Goal: Task Accomplishment & Management: Manage account settings

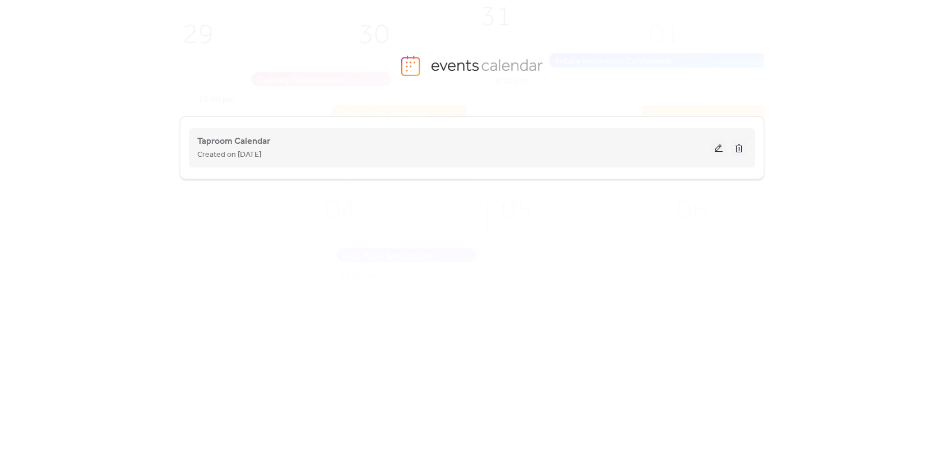
click at [718, 146] on button at bounding box center [719, 147] width 16 height 17
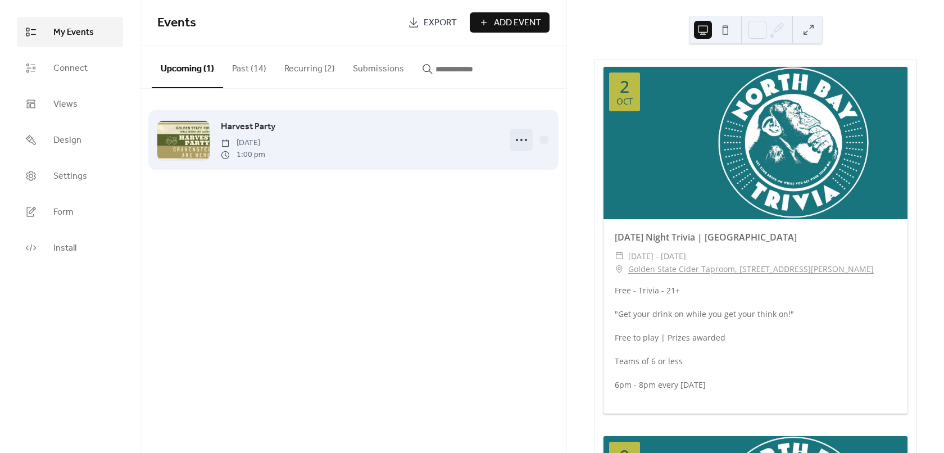
click at [523, 140] on icon at bounding box center [522, 140] width 18 height 18
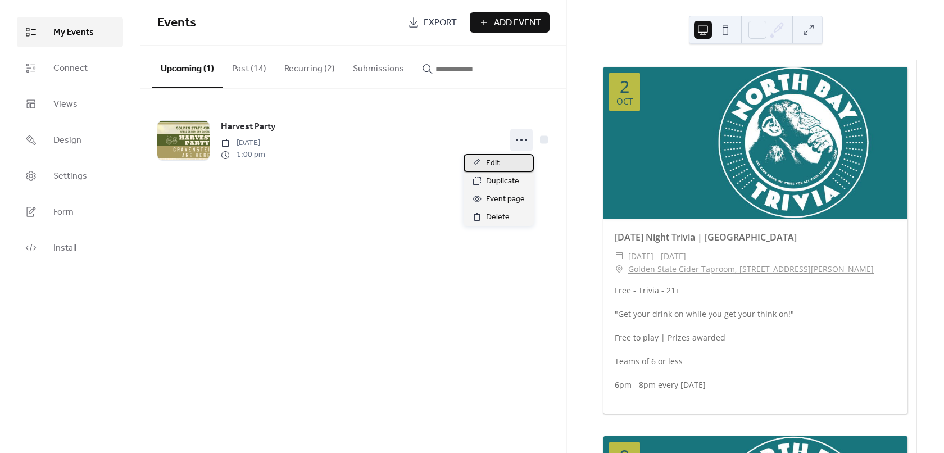
click at [490, 167] on span "Edit" at bounding box center [492, 163] width 13 height 13
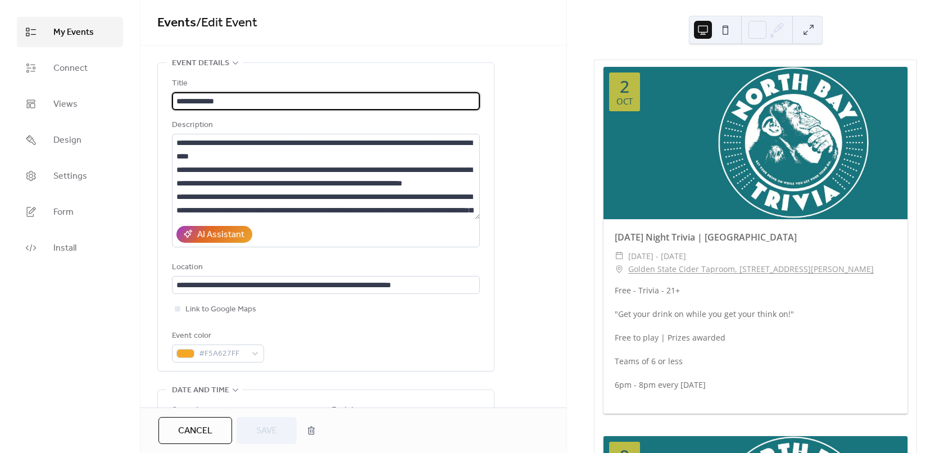
click at [251, 97] on input "**********" at bounding box center [326, 101] width 308 height 18
click at [301, 99] on input "**********" at bounding box center [326, 101] width 308 height 18
click at [292, 103] on input "**********" at bounding box center [326, 101] width 308 height 18
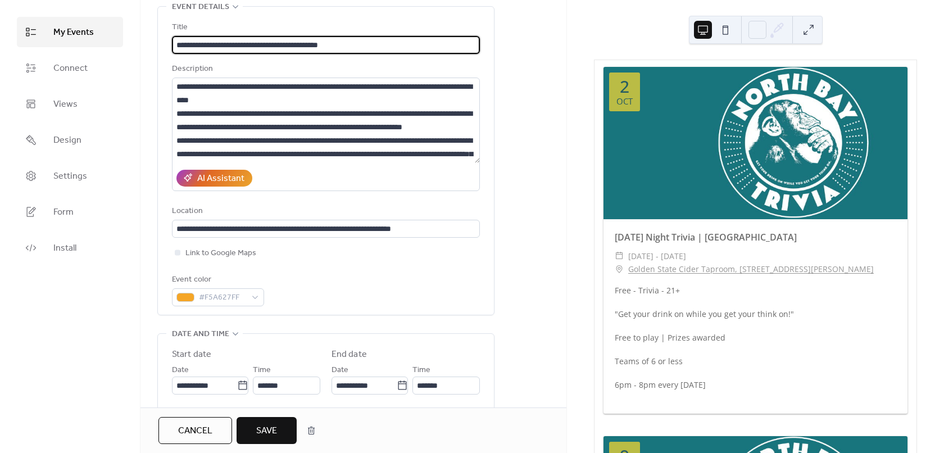
type input "**********"
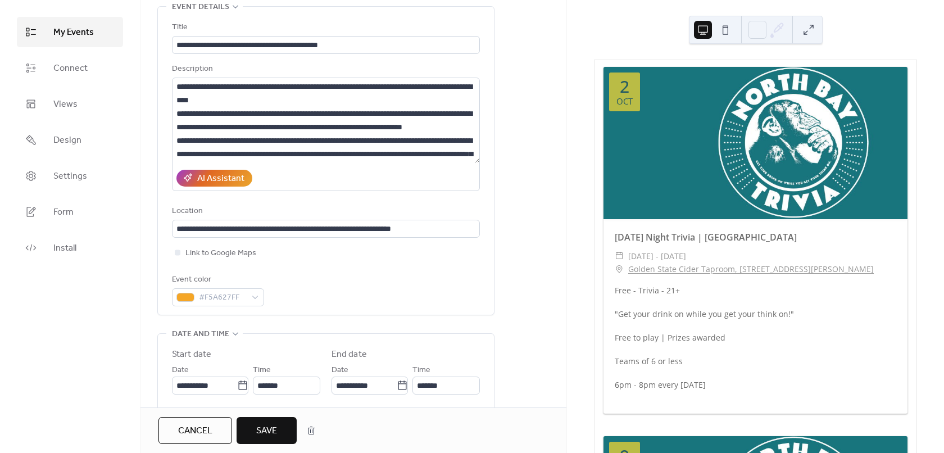
click at [269, 431] on span "Save" at bounding box center [266, 430] width 21 height 13
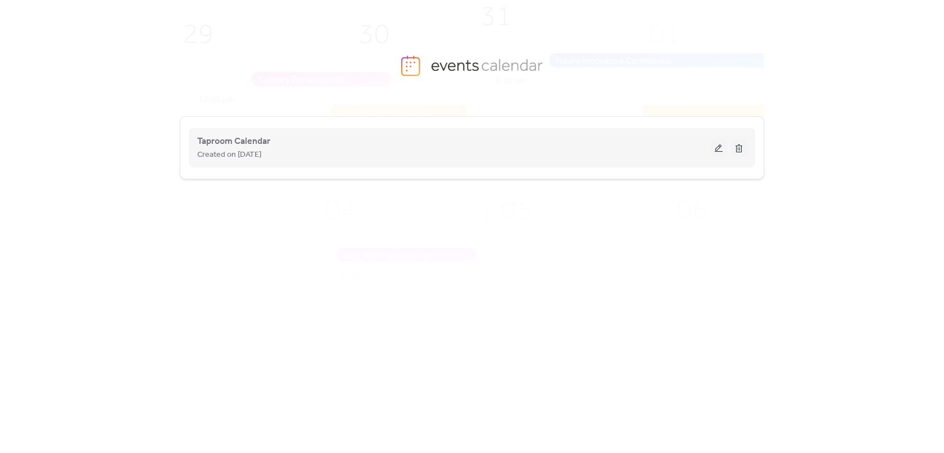
click at [717, 148] on button at bounding box center [719, 147] width 16 height 17
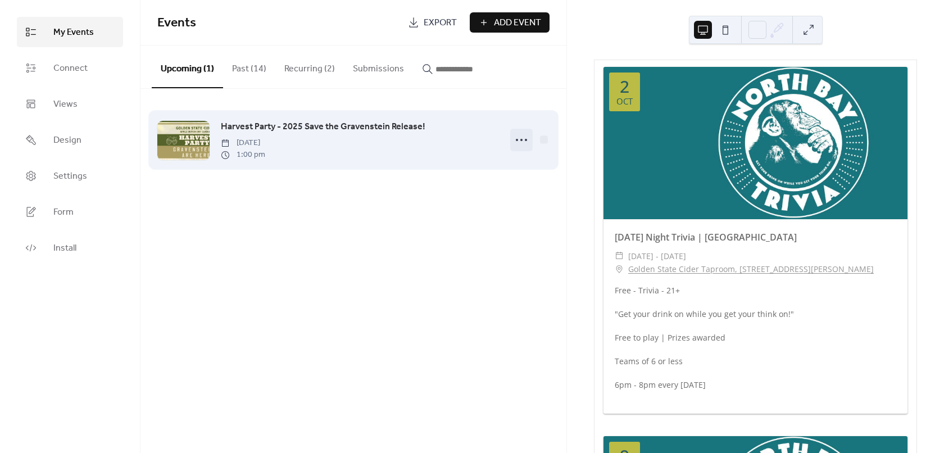
click at [522, 141] on circle at bounding box center [522, 140] width 2 height 2
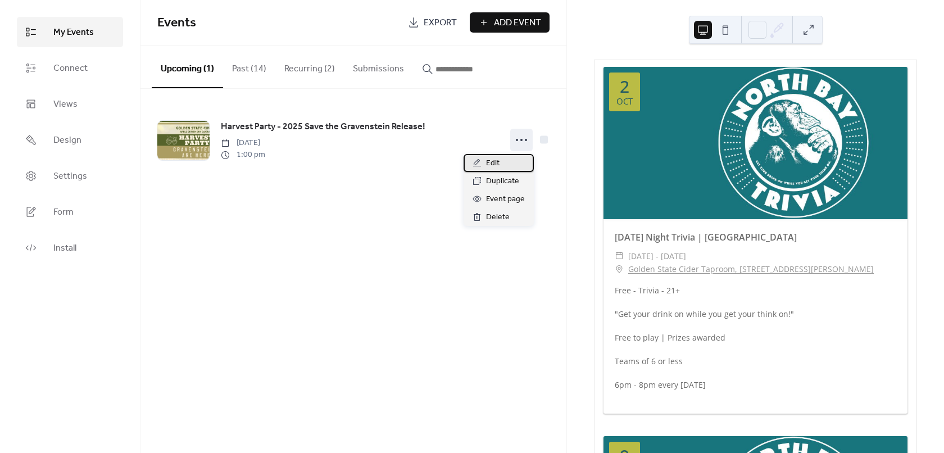
click at [502, 164] on div "Edit" at bounding box center [499, 163] width 70 height 18
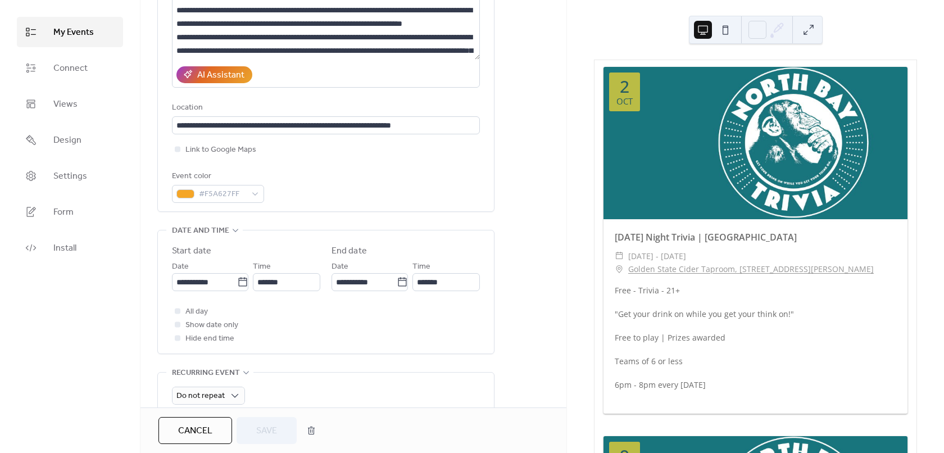
scroll to position [225, 0]
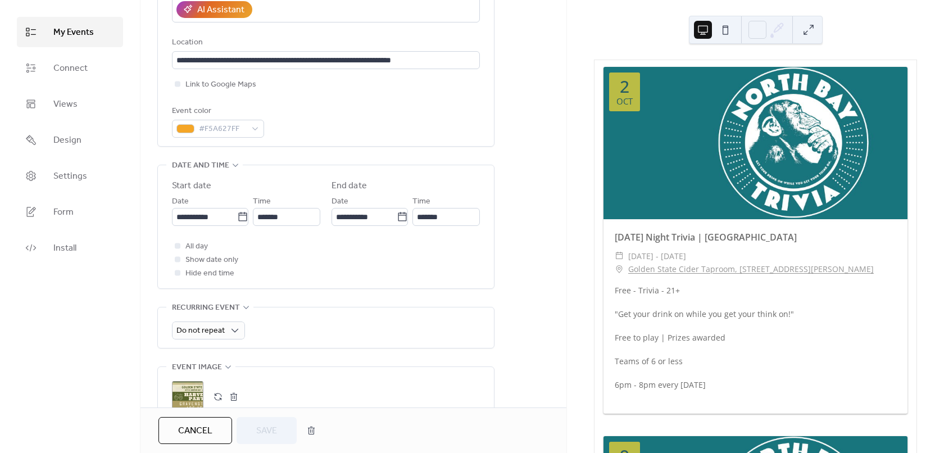
click at [196, 387] on div ";" at bounding box center [187, 396] width 31 height 31
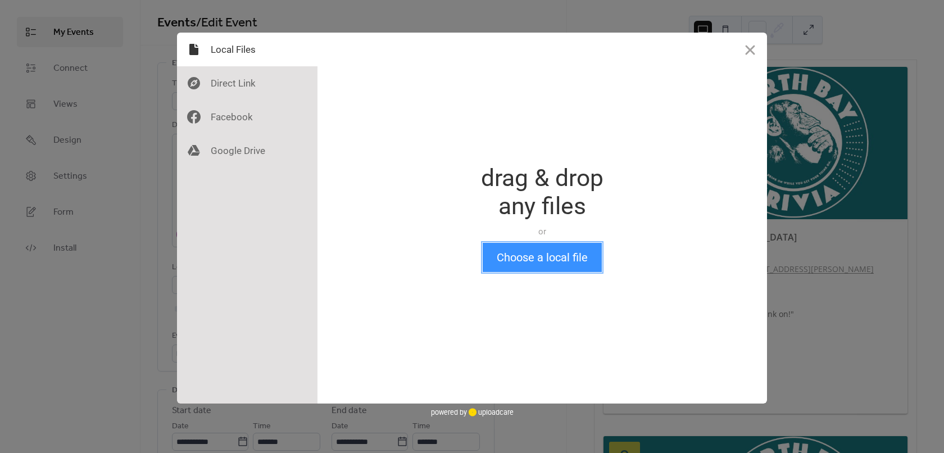
click at [535, 255] on button "Choose a local file" at bounding box center [542, 257] width 119 height 29
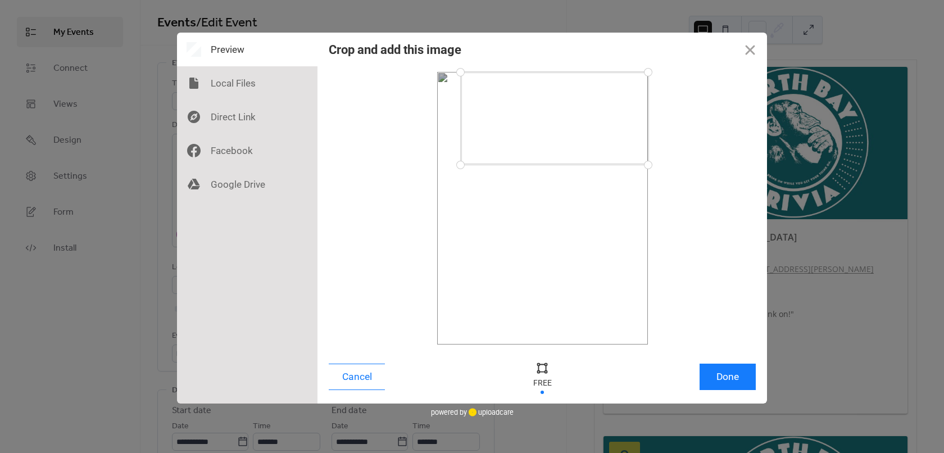
drag, startPoint x: 438, startPoint y: 343, endPoint x: 460, endPoint y: 165, distance: 180.1
click at [460, 165] on div at bounding box center [461, 165] width 20 height 20
click at [721, 377] on button "Done" at bounding box center [728, 377] width 56 height 26
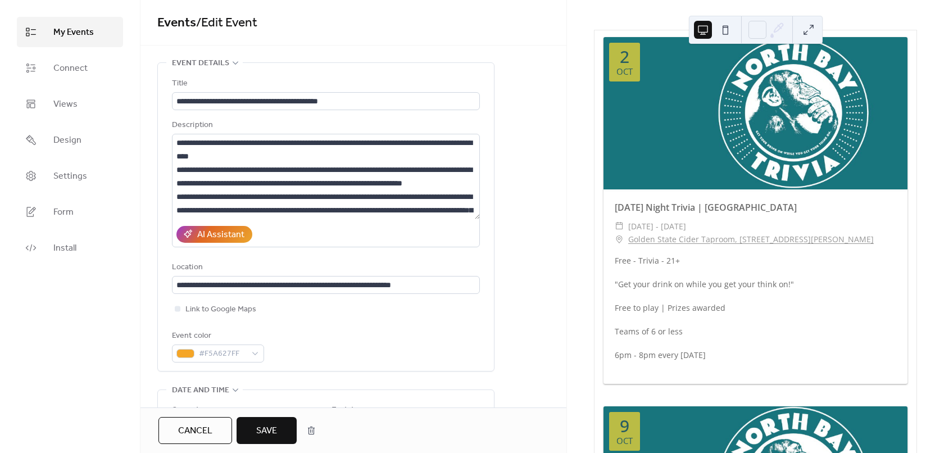
scroll to position [56, 0]
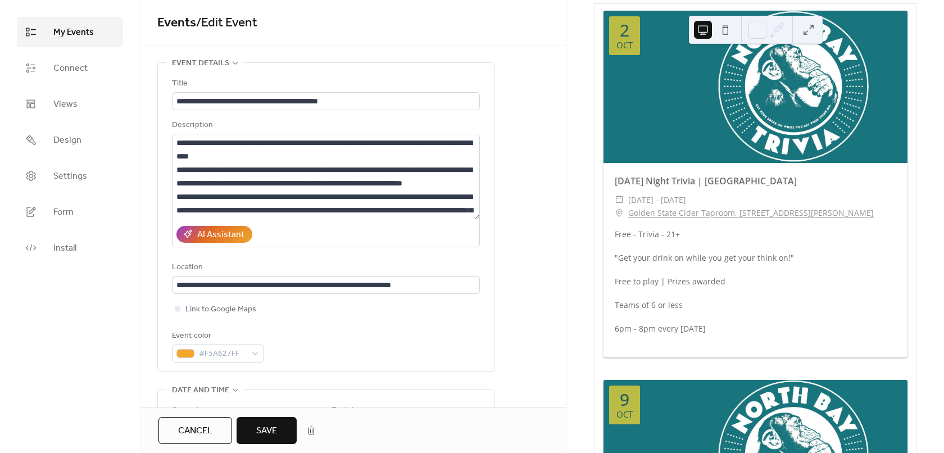
drag, startPoint x: 277, startPoint y: 423, endPoint x: 368, endPoint y: 368, distance: 107.2
click at [277, 424] on span "Save" at bounding box center [266, 430] width 21 height 13
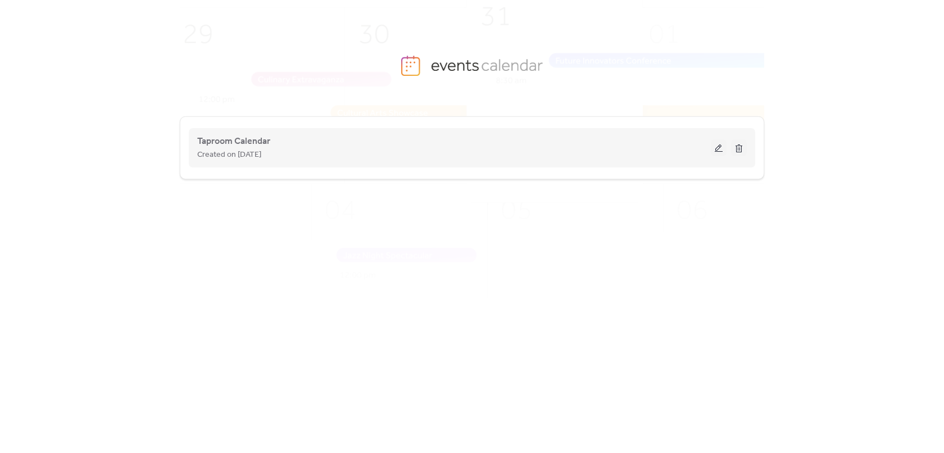
click at [717, 145] on button at bounding box center [719, 147] width 16 height 17
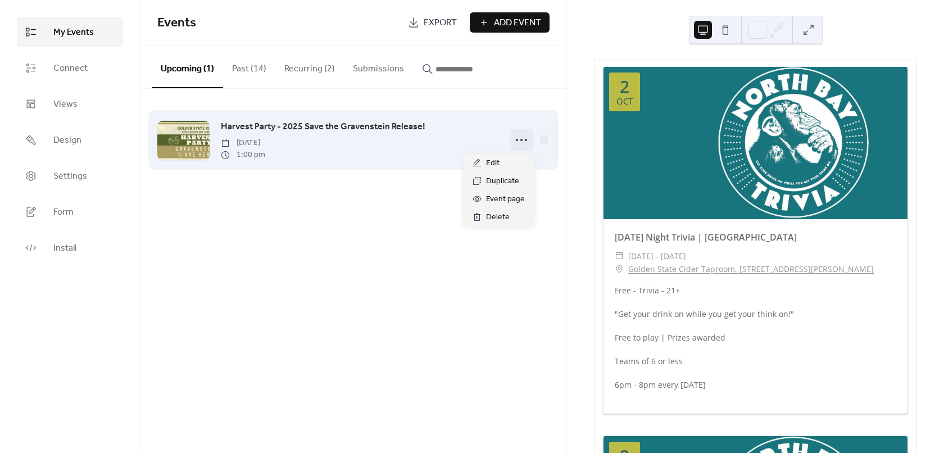
click at [524, 137] on icon at bounding box center [522, 140] width 18 height 18
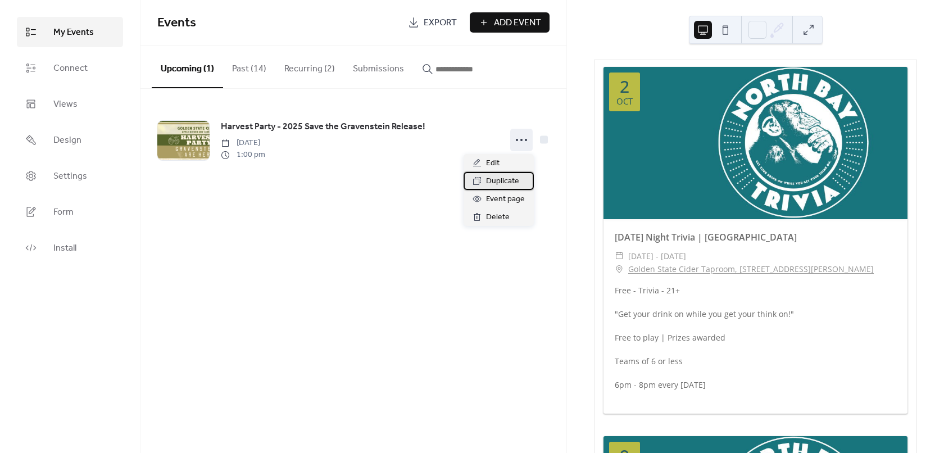
click at [485, 178] on div "Duplicate" at bounding box center [499, 181] width 70 height 18
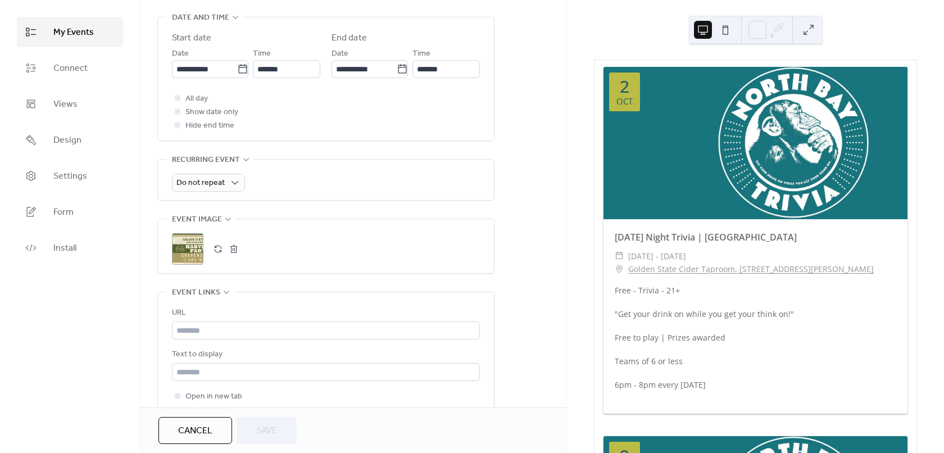
scroll to position [394, 0]
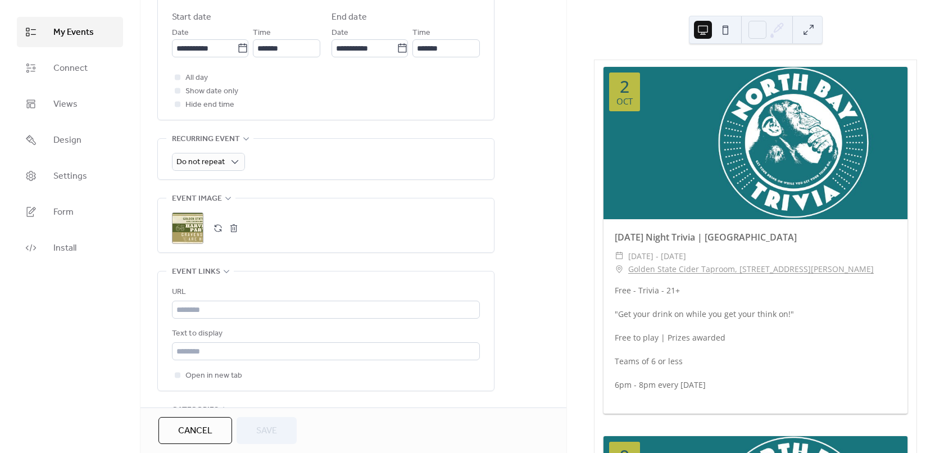
click at [198, 228] on div ";" at bounding box center [187, 227] width 31 height 31
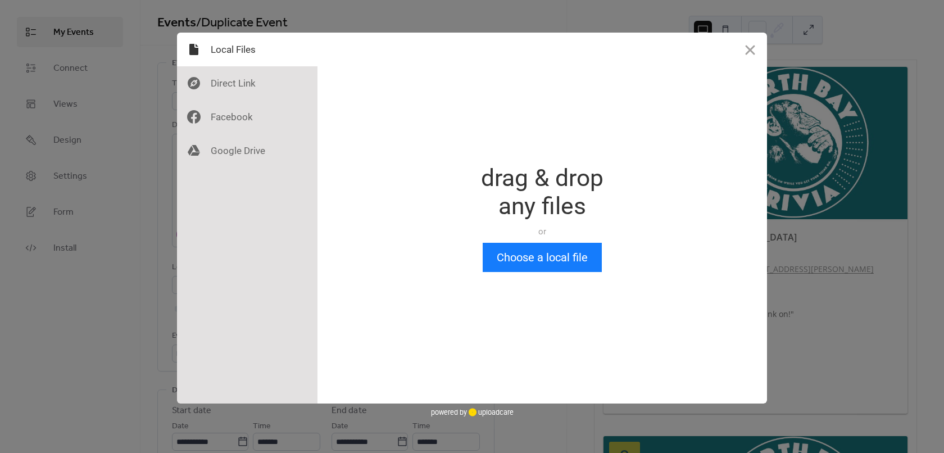
scroll to position [0, 0]
click at [545, 263] on button "Choose a local file" at bounding box center [542, 257] width 119 height 29
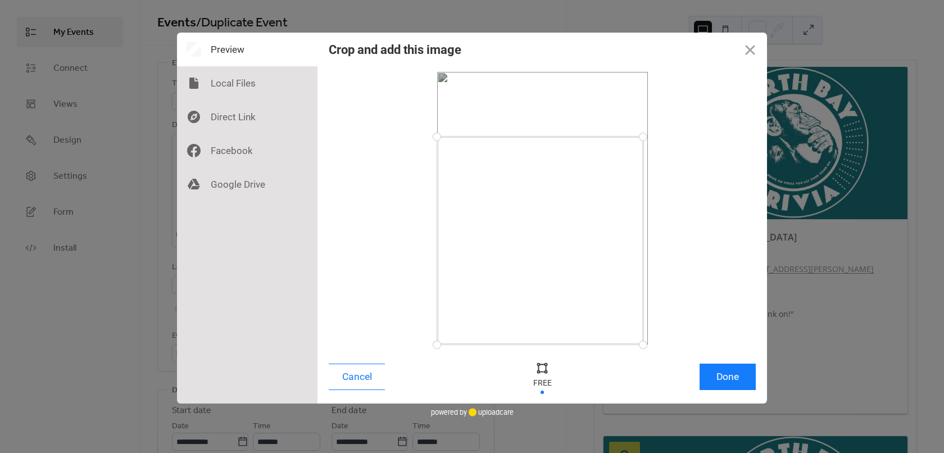
drag, startPoint x: 646, startPoint y: 74, endPoint x: 643, endPoint y: 137, distance: 63.1
click at [643, 137] on div at bounding box center [644, 137] width 20 height 20
drag, startPoint x: 644, startPoint y: 347, endPoint x: 647, endPoint y: 311, distance: 36.6
click at [647, 311] on div at bounding box center [647, 311] width 20 height 20
drag, startPoint x: 440, startPoint y: 137, endPoint x: 437, endPoint y: 157, distance: 20.4
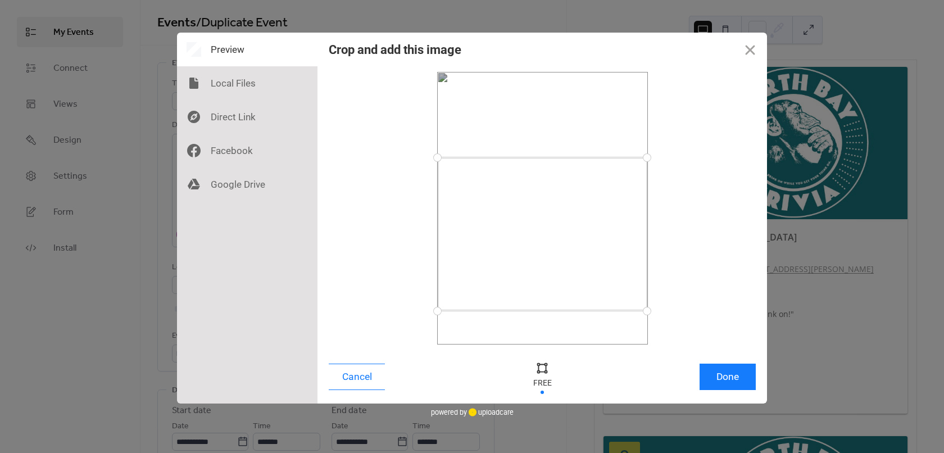
click at [437, 157] on div at bounding box center [438, 158] width 20 height 20
click at [721, 378] on button "Done" at bounding box center [728, 377] width 56 height 26
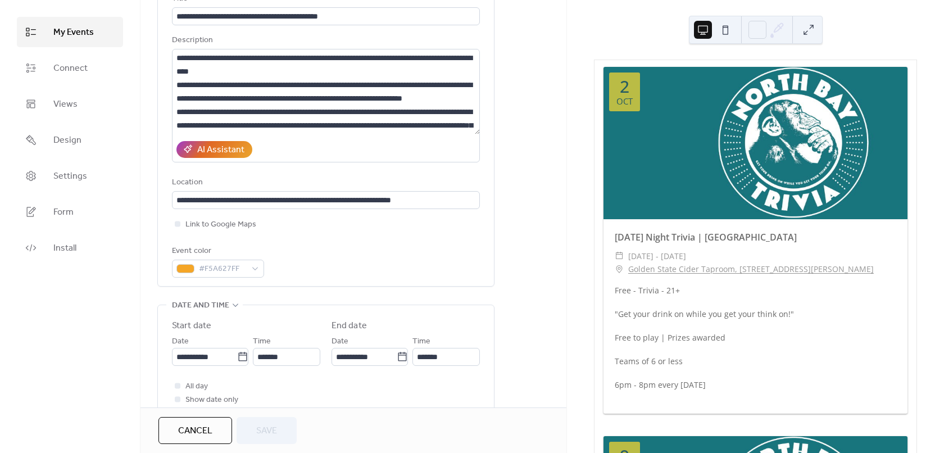
scroll to position [112, 0]
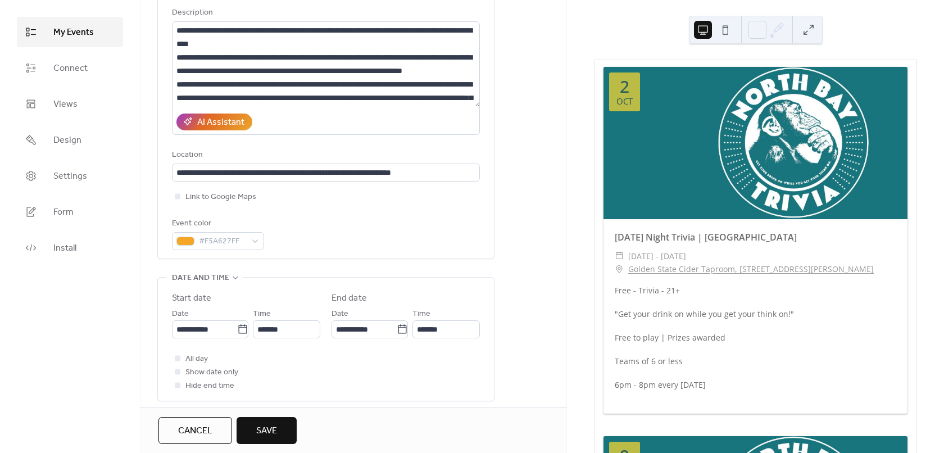
click at [274, 426] on span "Save" at bounding box center [266, 430] width 21 height 13
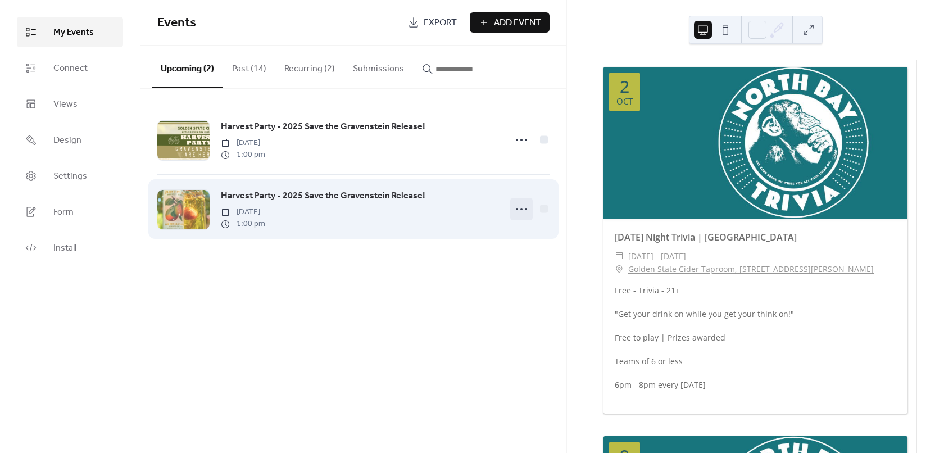
click at [518, 210] on circle at bounding box center [517, 209] width 2 height 2
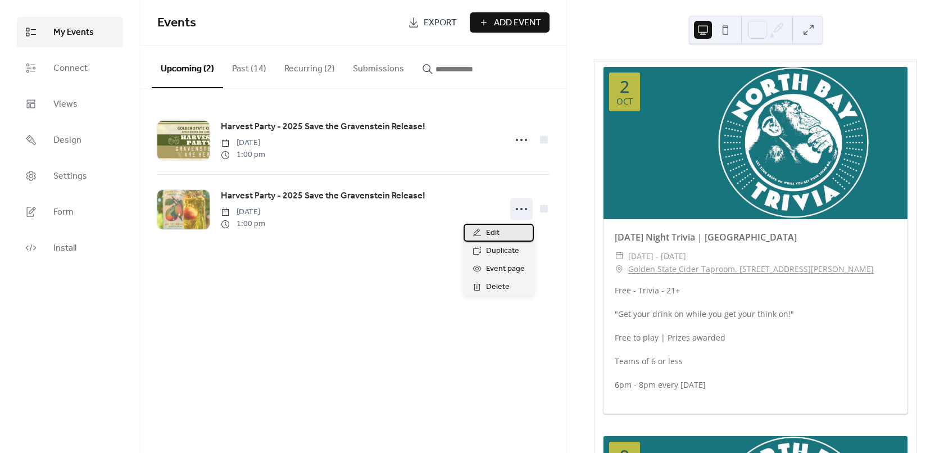
click at [491, 233] on span "Edit" at bounding box center [492, 233] width 13 height 13
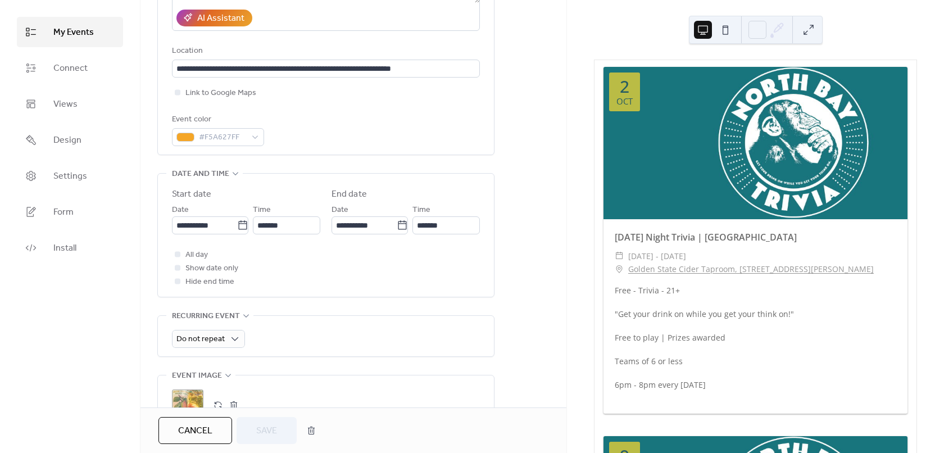
scroll to position [225, 0]
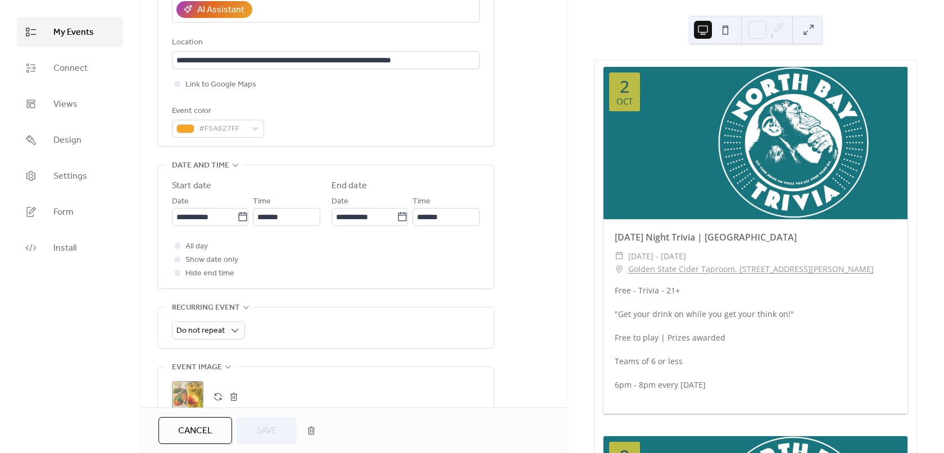
click at [196, 392] on div ";" at bounding box center [187, 396] width 31 height 31
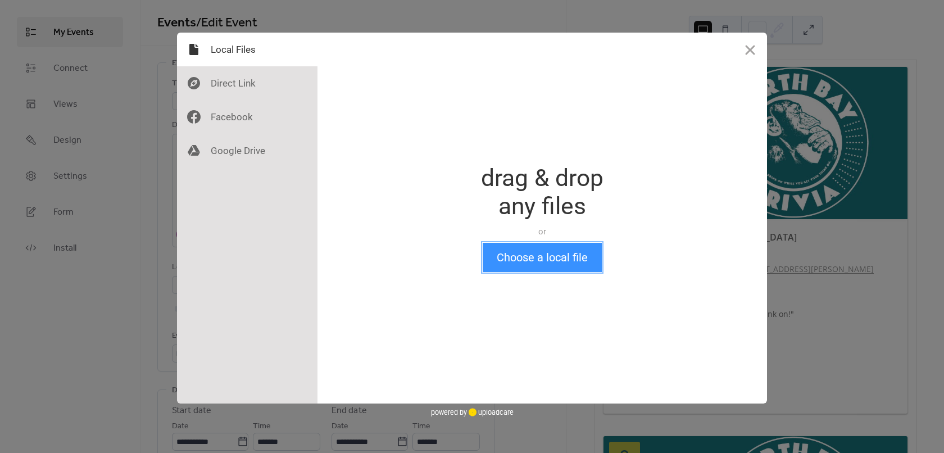
click at [542, 252] on button "Choose a local file" at bounding box center [542, 257] width 119 height 29
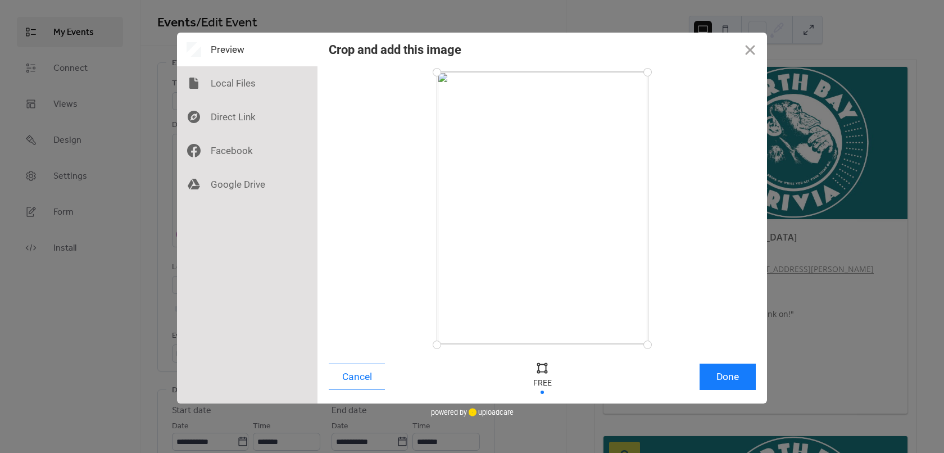
drag, startPoint x: 572, startPoint y: 296, endPoint x: 583, endPoint y: 233, distance: 64.4
click at [583, 233] on div at bounding box center [542, 208] width 211 height 273
drag, startPoint x: 645, startPoint y: 75, endPoint x: 646, endPoint y: 125, distance: 50.0
click at [646, 125] on div at bounding box center [646, 125] width 20 height 20
drag, startPoint x: 646, startPoint y: 125, endPoint x: 659, endPoint y: 178, distance: 54.4
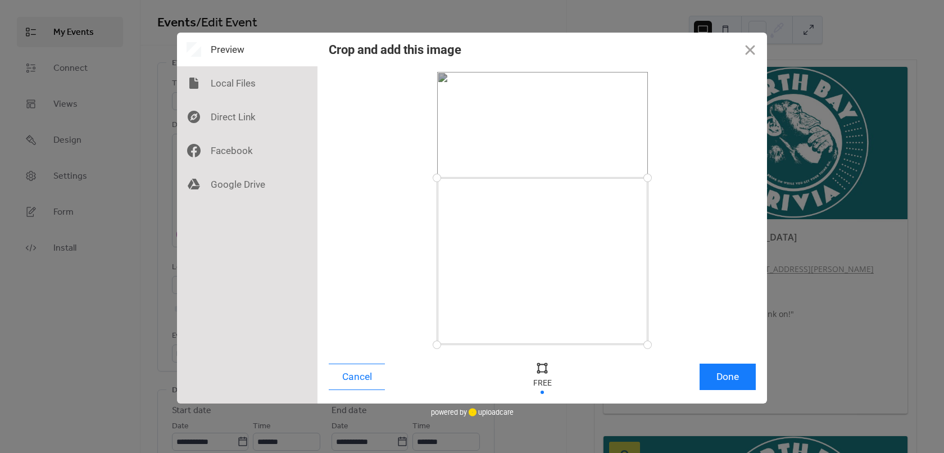
click at [659, 178] on div at bounding box center [542, 208] width 427 height 273
drag, startPoint x: 646, startPoint y: 341, endPoint x: 650, endPoint y: 314, distance: 26.7
click at [650, 314] on div at bounding box center [648, 315] width 20 height 20
click at [726, 378] on button "Done" at bounding box center [728, 377] width 56 height 26
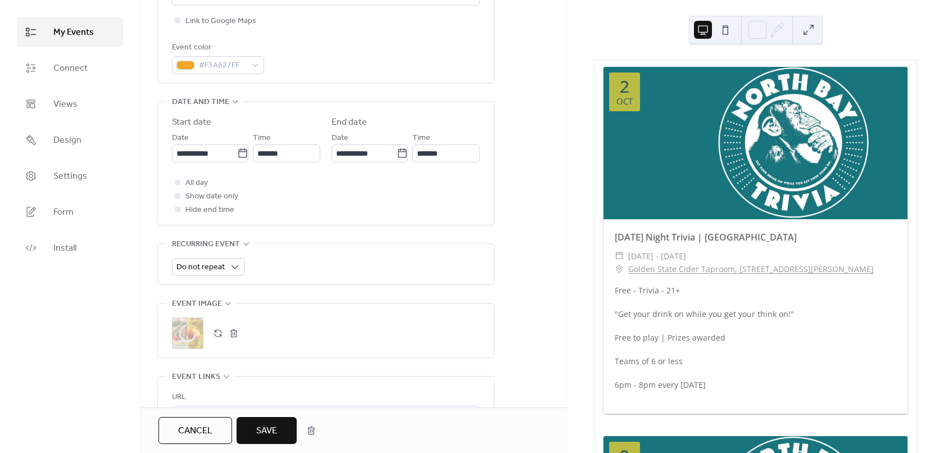
scroll to position [337, 0]
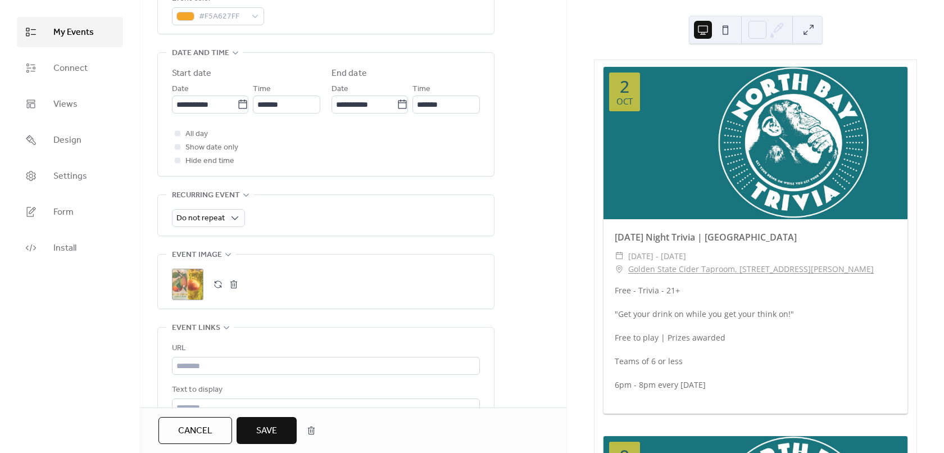
drag, startPoint x: 259, startPoint y: 423, endPoint x: 670, endPoint y: 212, distance: 461.8
click at [260, 424] on span "Save" at bounding box center [266, 430] width 21 height 13
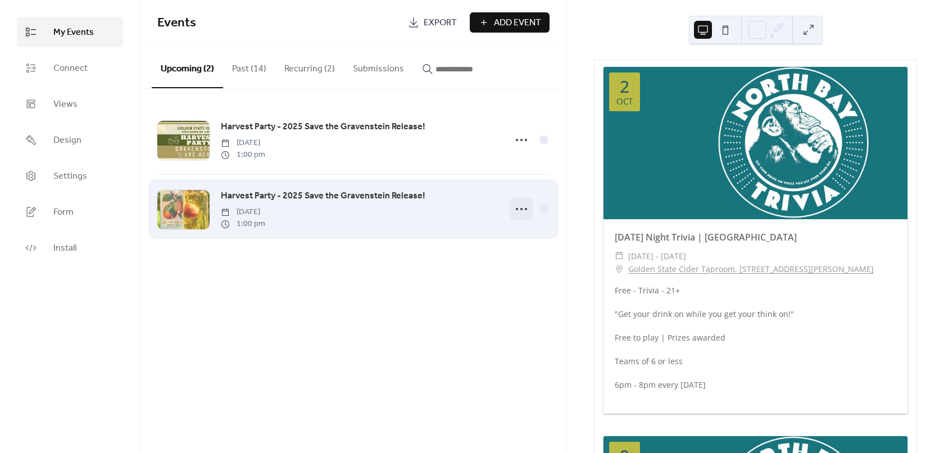
click at [518, 207] on icon at bounding box center [522, 209] width 18 height 18
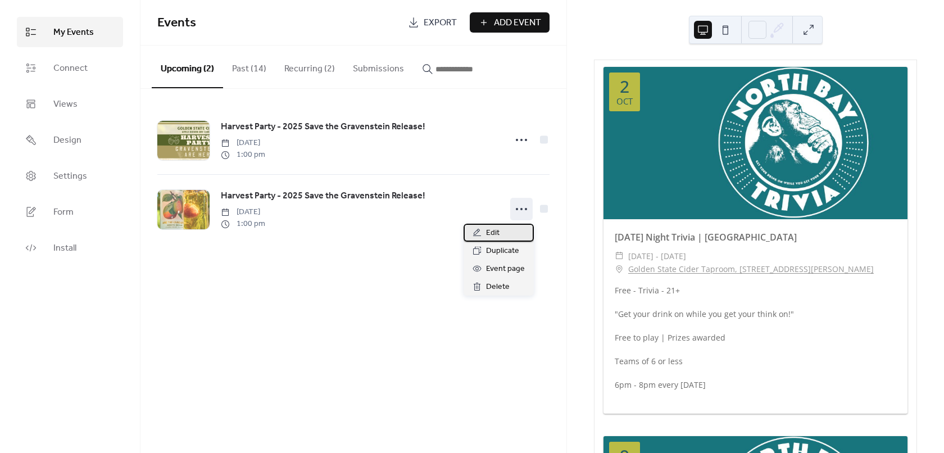
click at [494, 234] on span "Edit" at bounding box center [492, 233] width 13 height 13
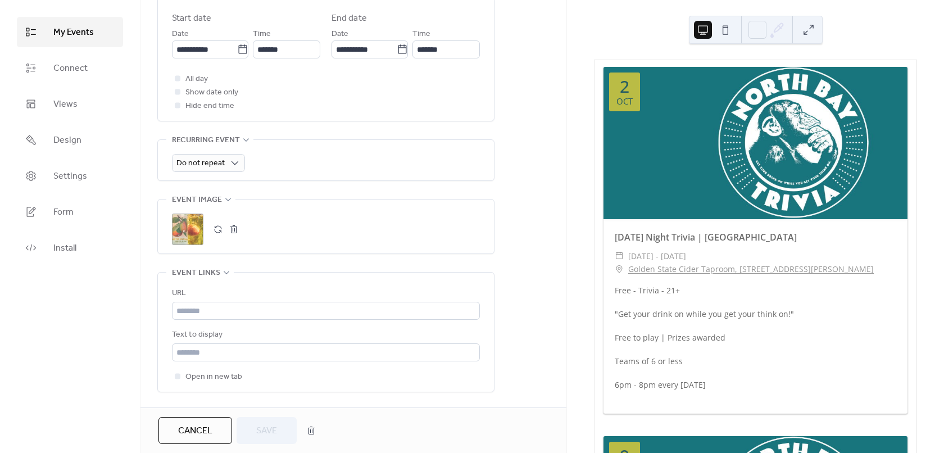
scroll to position [394, 0]
click at [193, 230] on div ";" at bounding box center [187, 227] width 31 height 31
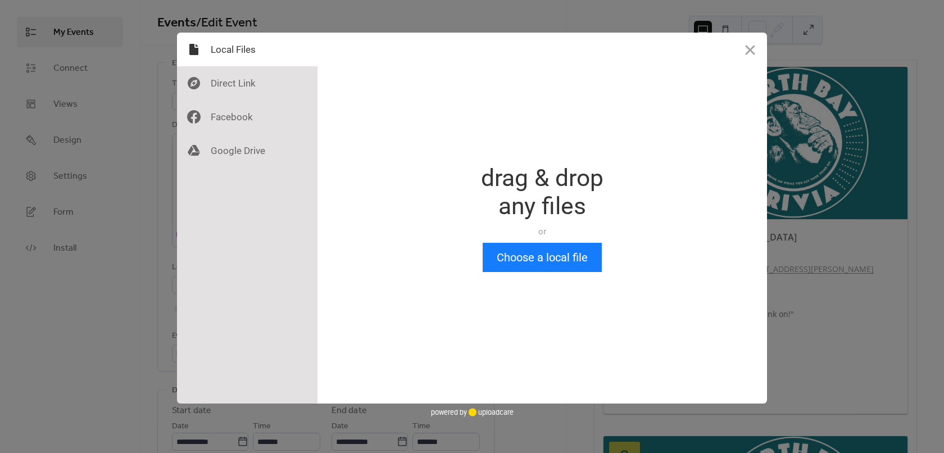
scroll to position [0, 0]
click at [517, 256] on button "Choose a local file" at bounding box center [542, 257] width 119 height 29
drag, startPoint x: 754, startPoint y: 55, endPoint x: 729, endPoint y: 60, distance: 25.9
click at [753, 55] on button "Close" at bounding box center [751, 50] width 34 height 34
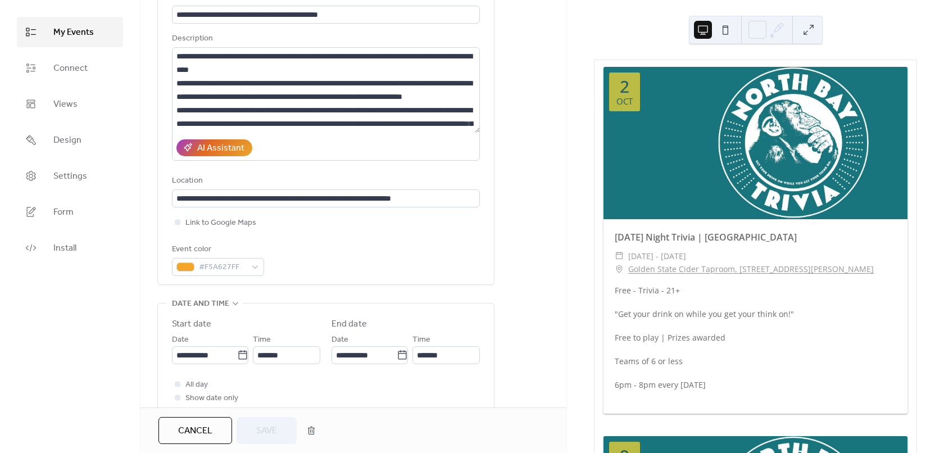
scroll to position [225, 0]
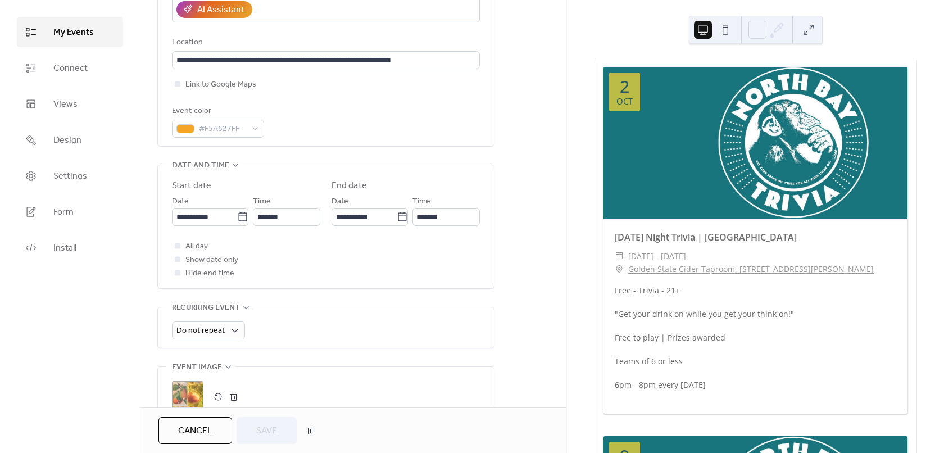
click at [196, 375] on div ";" at bounding box center [326, 394] width 308 height 54
click at [193, 385] on div ";" at bounding box center [187, 396] width 31 height 31
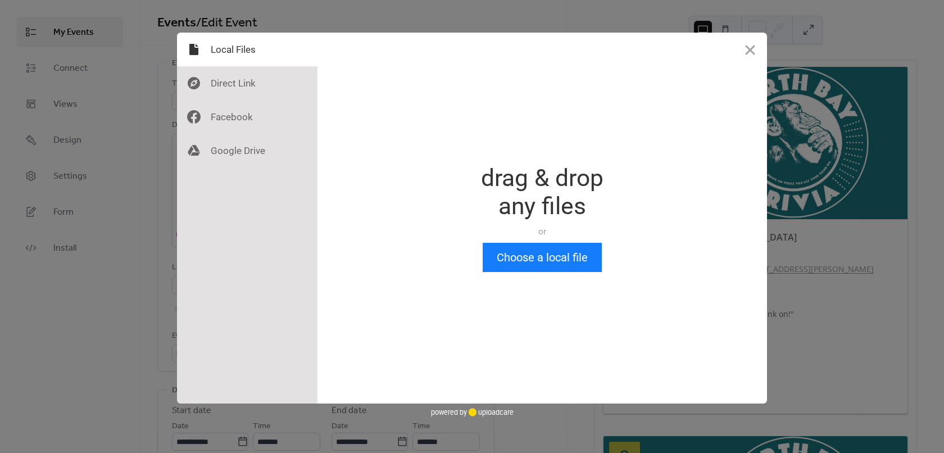
scroll to position [0, 0]
click at [523, 250] on button "Choose a local file" at bounding box center [542, 257] width 119 height 29
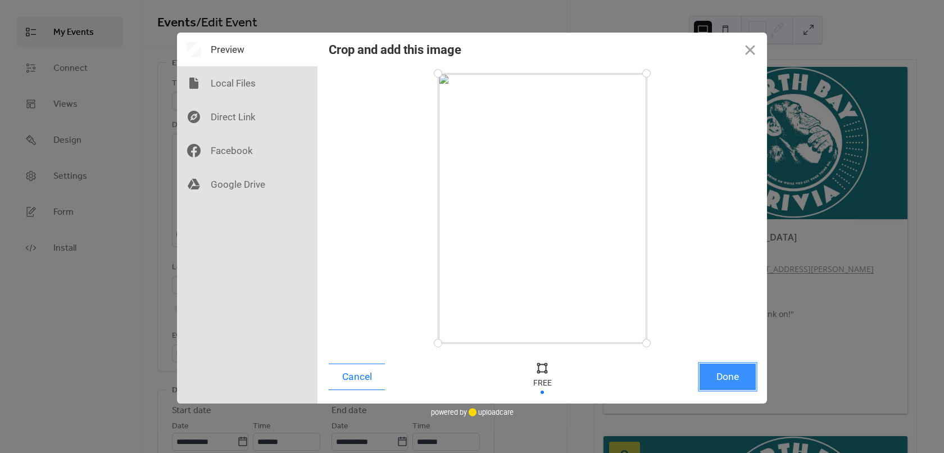
click at [725, 377] on button "Done" at bounding box center [728, 377] width 56 height 26
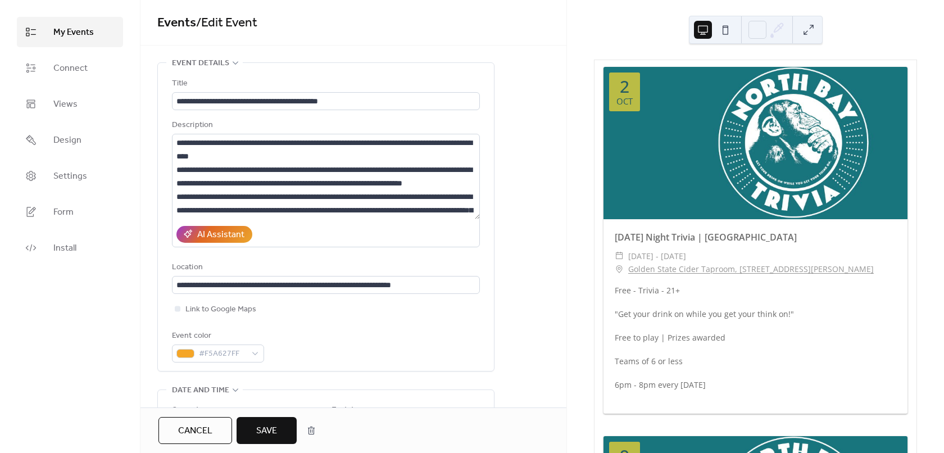
click at [279, 418] on button "Save" at bounding box center [267, 430] width 60 height 27
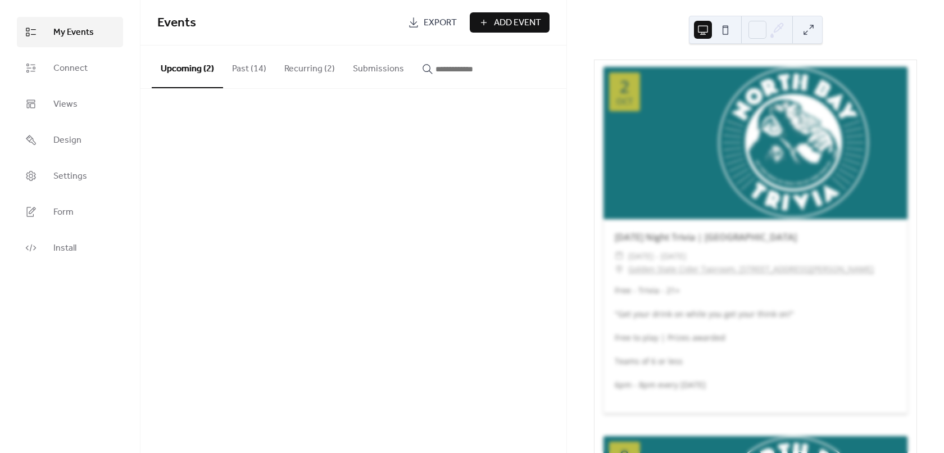
click at [274, 423] on div "Events Export Add Event Upcoming (2) Past (14) Recurring (2) Submissions Cancel" at bounding box center [354, 226] width 426 height 453
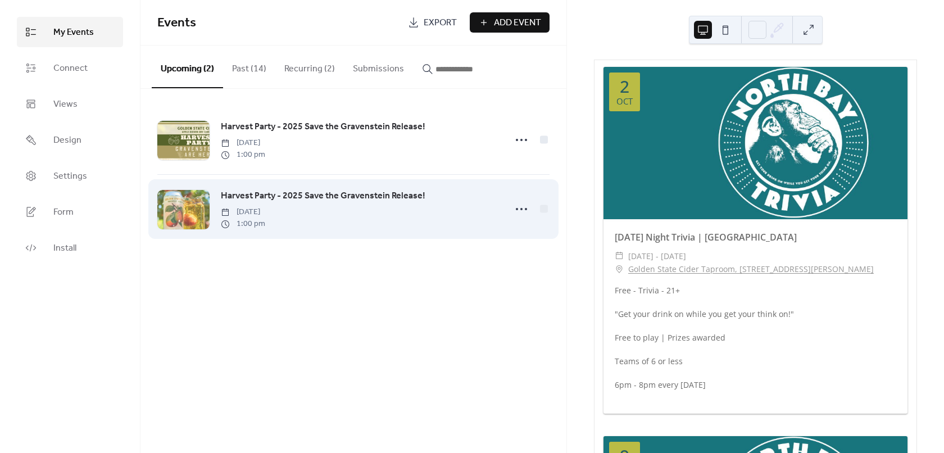
click at [177, 203] on div at bounding box center [183, 209] width 52 height 39
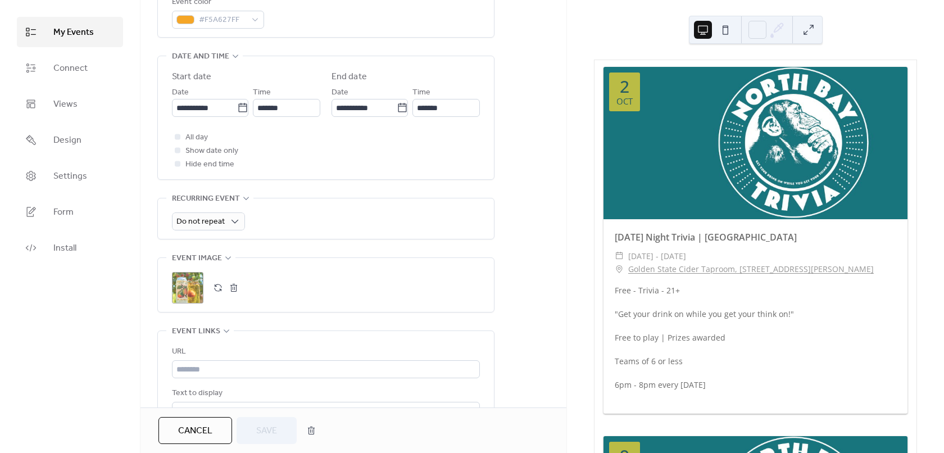
scroll to position [337, 0]
click at [187, 288] on div ";" at bounding box center [187, 284] width 31 height 31
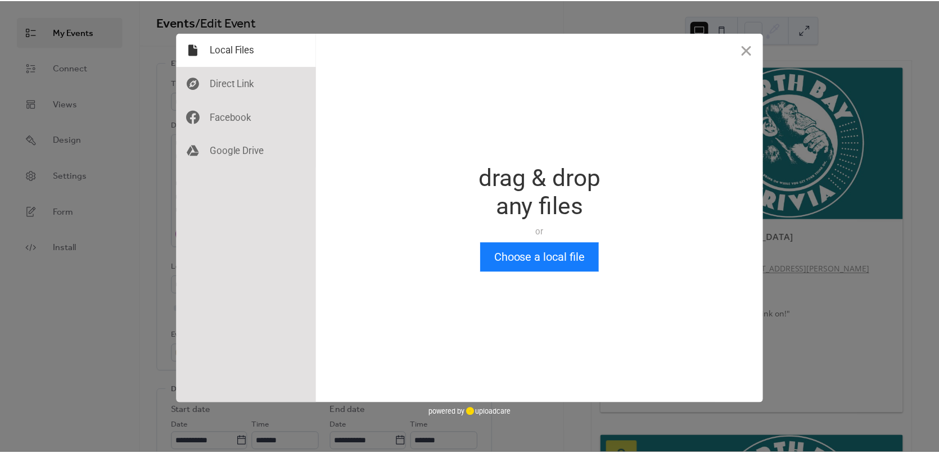
scroll to position [0, 0]
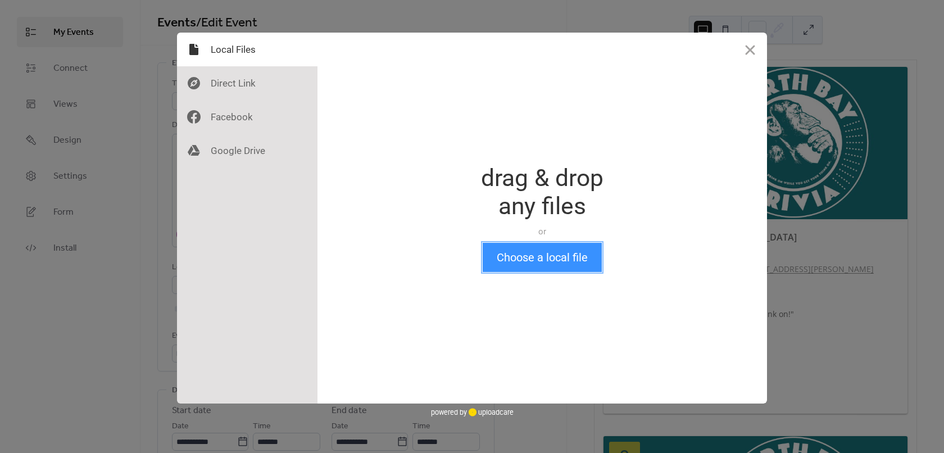
click at [568, 257] on button "Choose a local file" at bounding box center [542, 257] width 119 height 29
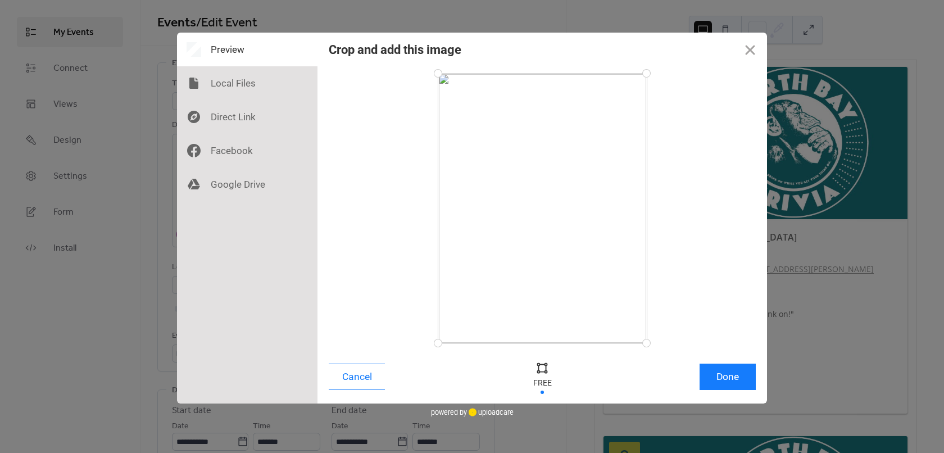
drag, startPoint x: 600, startPoint y: 207, endPoint x: 638, endPoint y: 140, distance: 77.3
click at [604, 174] on div at bounding box center [542, 209] width 209 height 270
drag, startPoint x: 644, startPoint y: 75, endPoint x: 652, endPoint y: 132, distance: 56.7
click at [652, 132] on div at bounding box center [647, 132] width 20 height 20
click at [741, 382] on button "Done" at bounding box center [728, 377] width 56 height 26
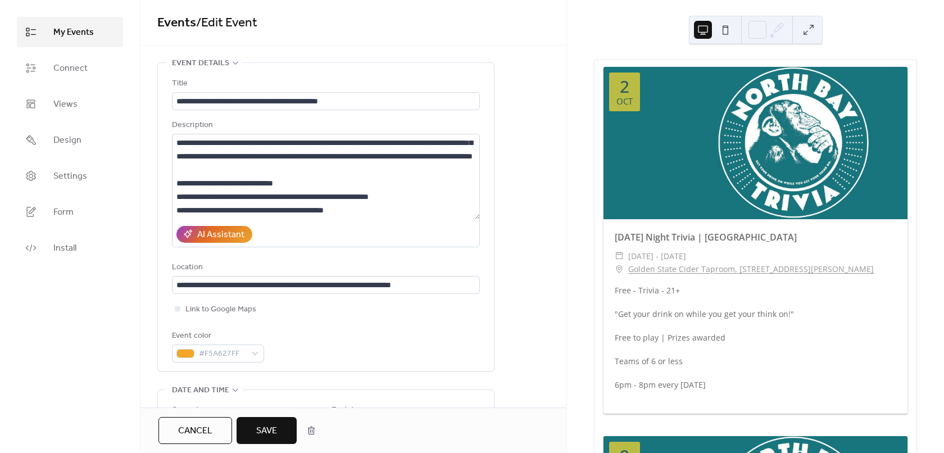
click at [269, 434] on span "Save" at bounding box center [266, 430] width 21 height 13
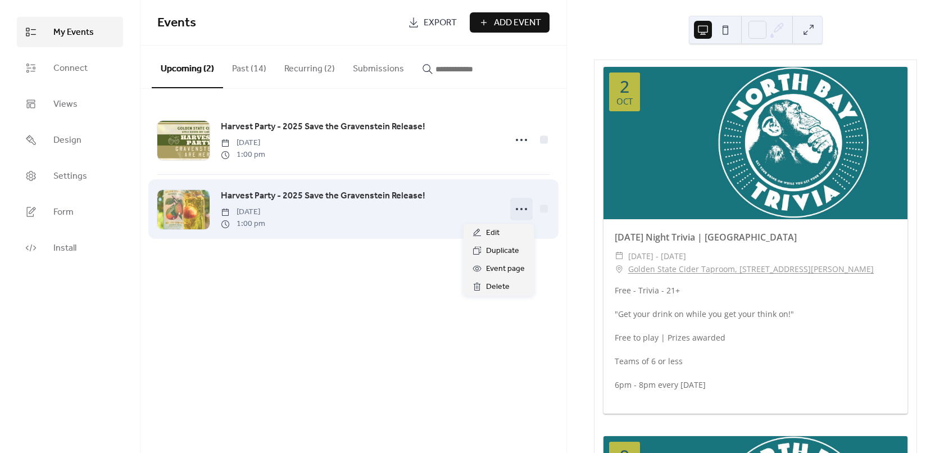
click at [520, 210] on icon at bounding box center [522, 209] width 18 height 18
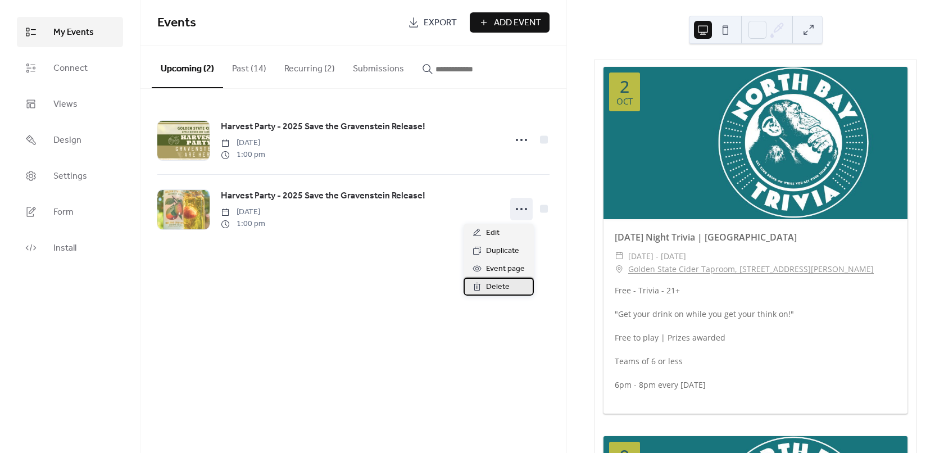
click at [499, 285] on span "Delete" at bounding box center [498, 287] width 24 height 13
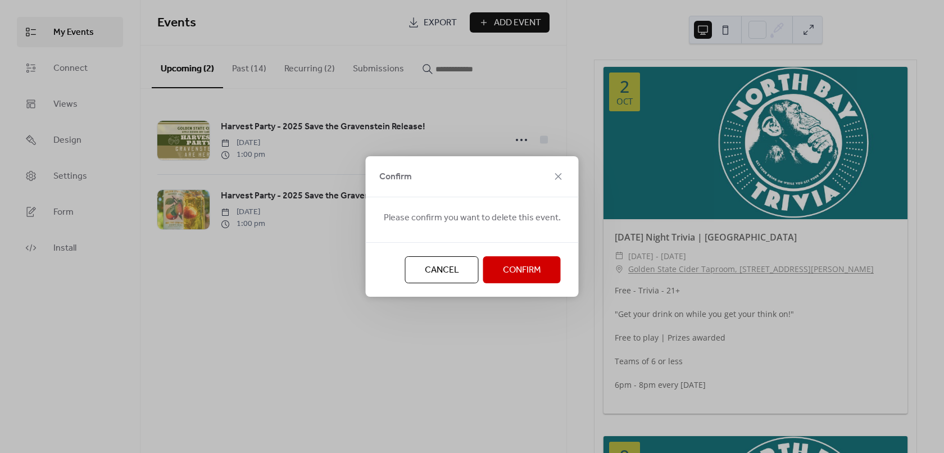
click at [505, 274] on span "Confirm" at bounding box center [522, 270] width 38 height 13
